Goal: Find specific page/section: Find specific page/section

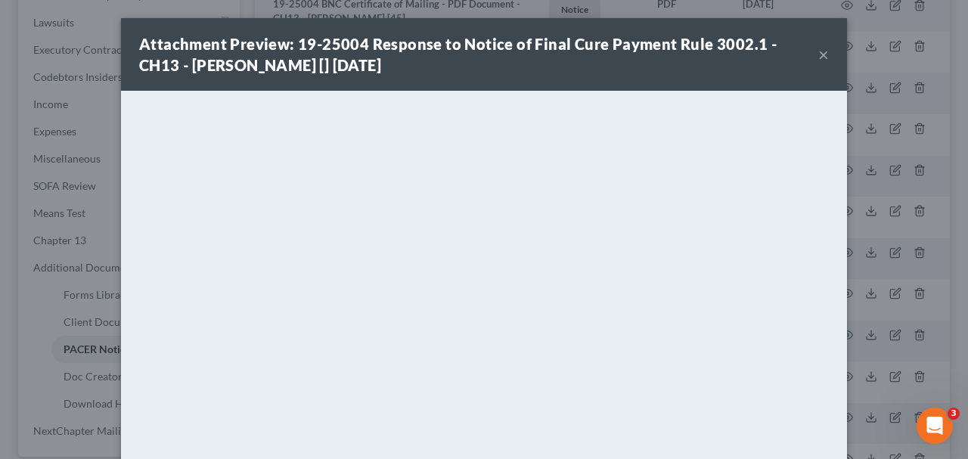
click at [825, 59] on button "×" at bounding box center [824, 54] width 11 height 18
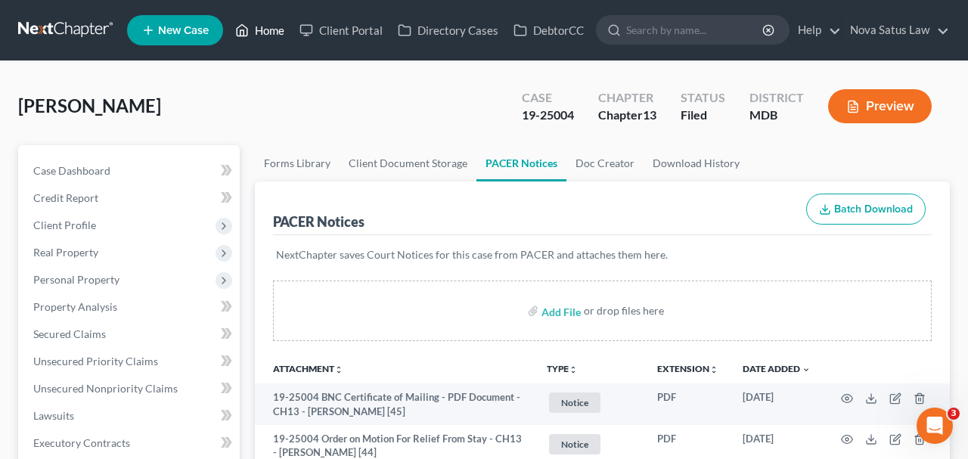
click at [276, 33] on link "Home" at bounding box center [260, 30] width 64 height 27
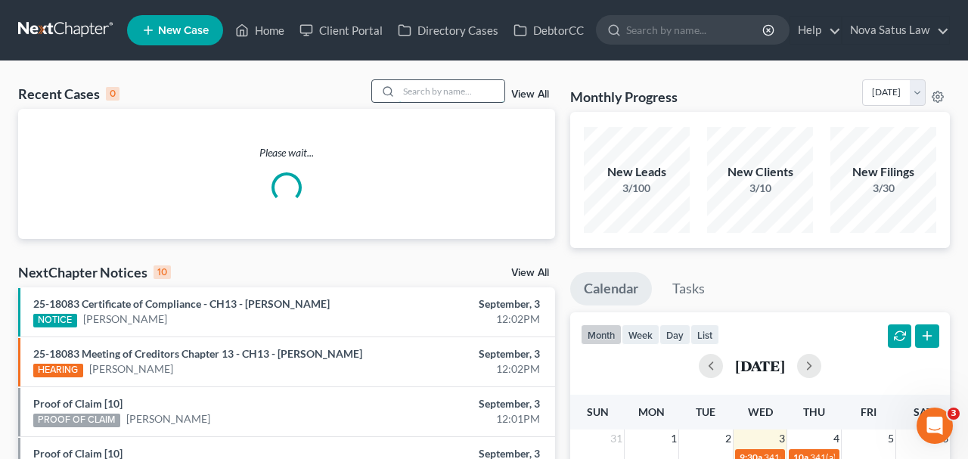
click at [443, 89] on input "search" at bounding box center [452, 91] width 106 height 22
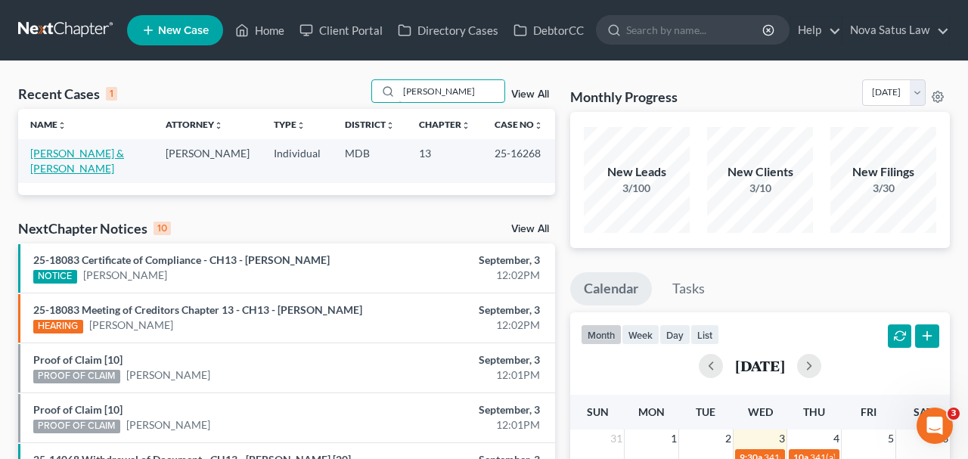
type input "[PERSON_NAME]"
click at [124, 158] on link "[PERSON_NAME] & [PERSON_NAME]" at bounding box center [77, 161] width 94 height 28
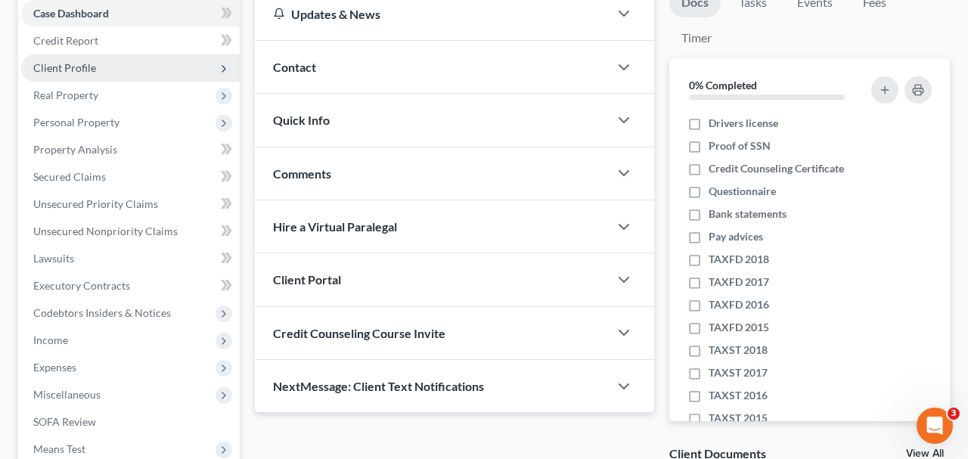
scroll to position [315, 0]
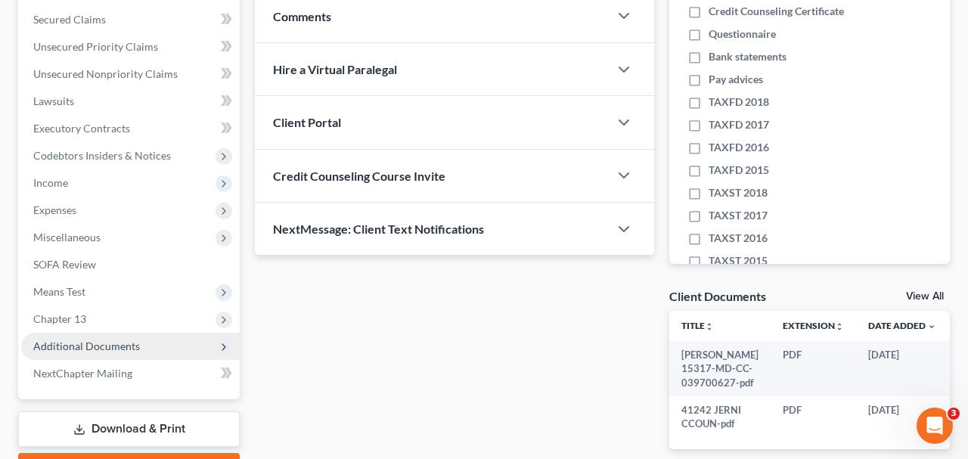
click at [113, 343] on span "Additional Documents" at bounding box center [86, 346] width 107 height 13
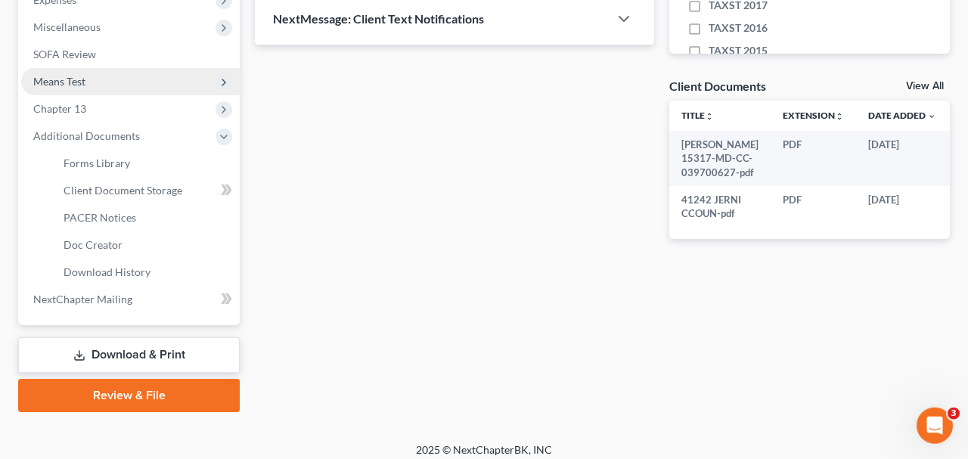
scroll to position [533, 0]
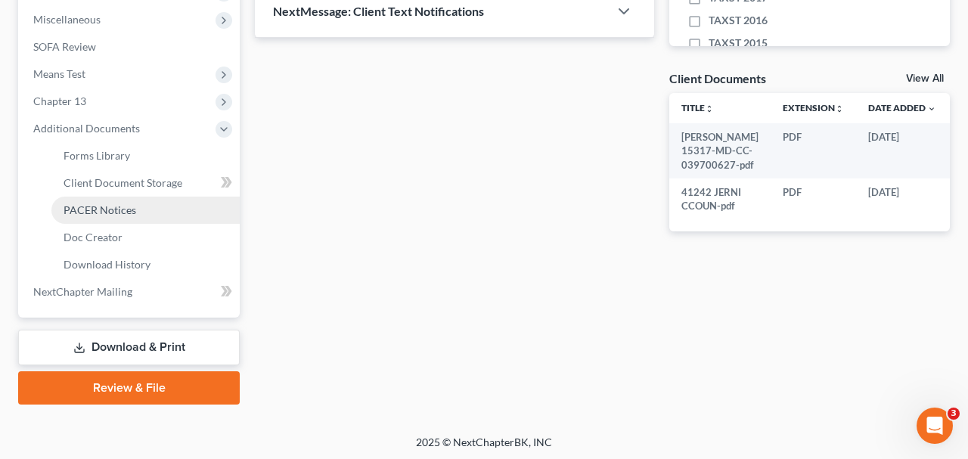
click at [119, 208] on span "PACER Notices" at bounding box center [100, 210] width 73 height 13
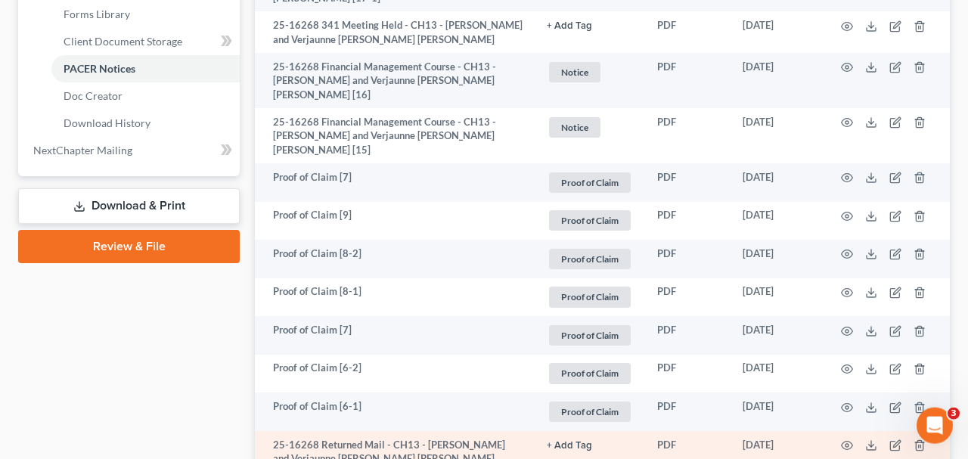
scroll to position [661, 0]
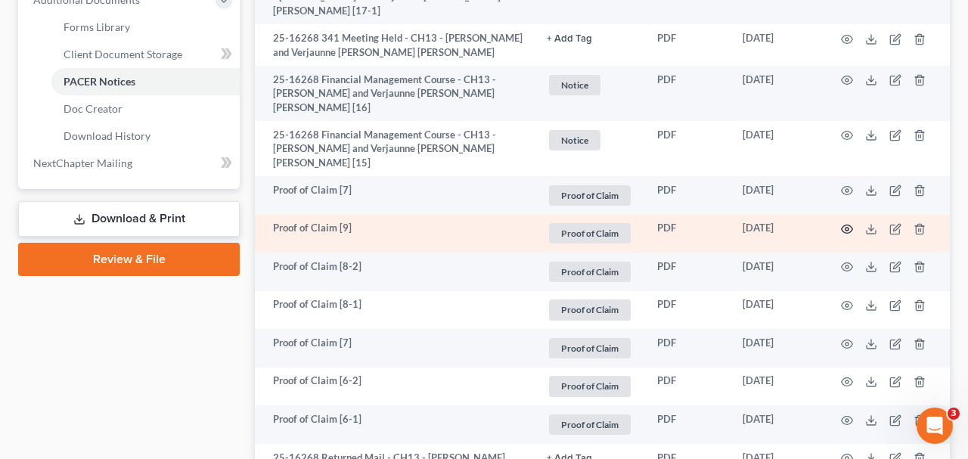
click at [847, 223] on icon "button" at bounding box center [847, 229] width 12 height 12
